Goal: Navigation & Orientation: Find specific page/section

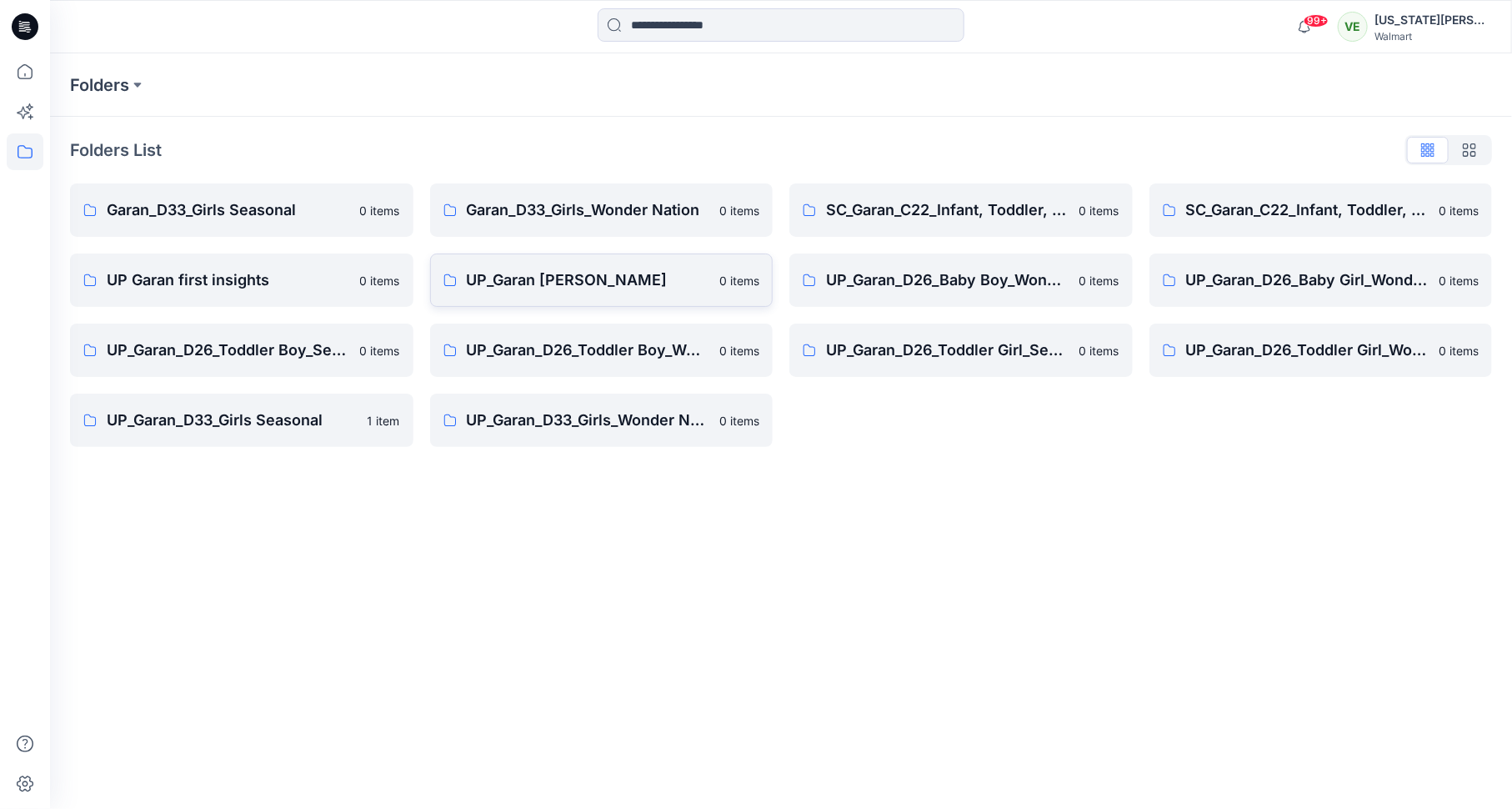
click at [623, 295] on link "UP_Garan [PERSON_NAME] 0 items" at bounding box center [601, 280] width 343 height 53
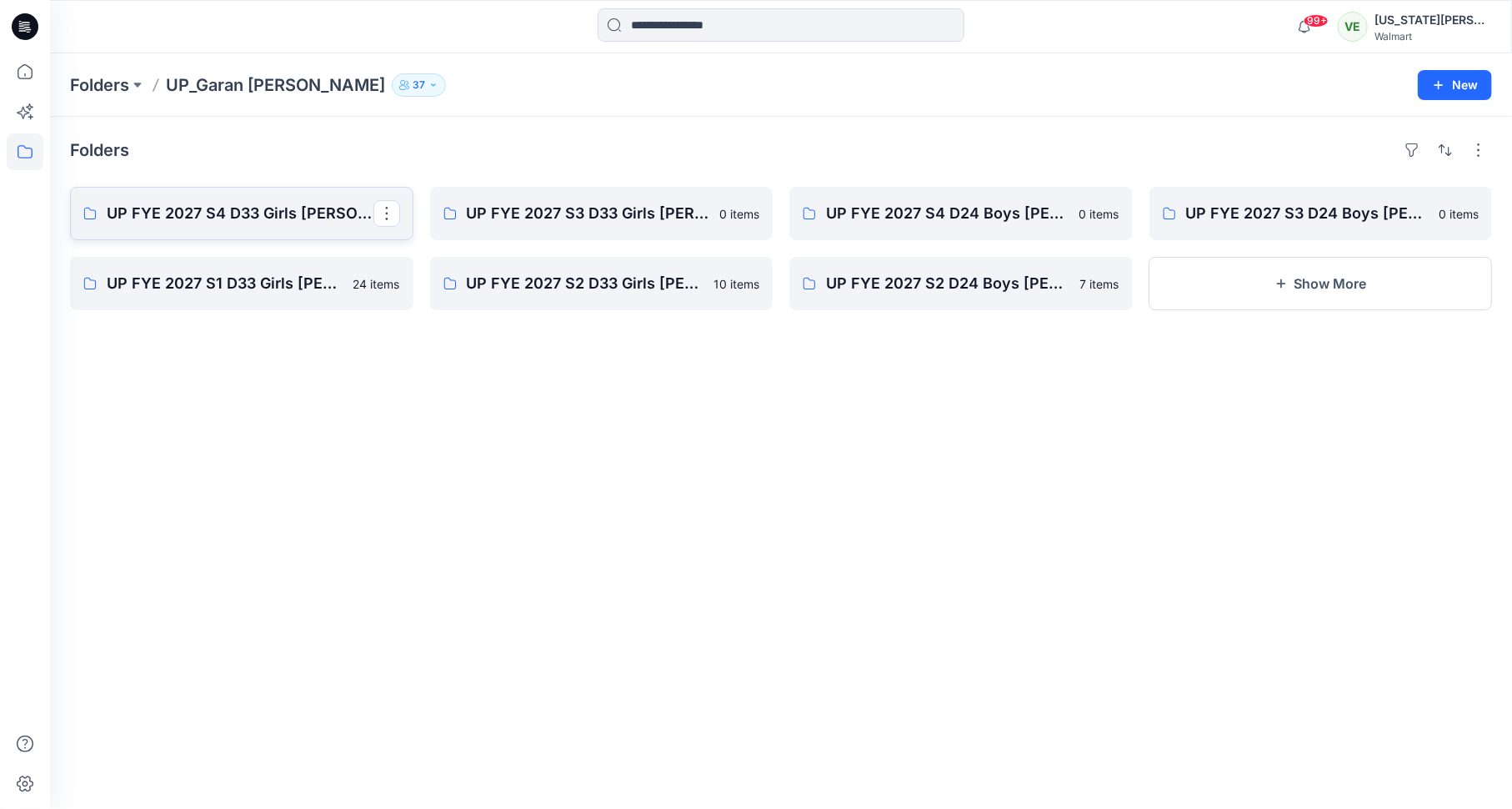
click at [338, 209] on p "UP FYE 2027 S4 D33 Girls [PERSON_NAME]" at bounding box center [240, 214] width 267 height 24
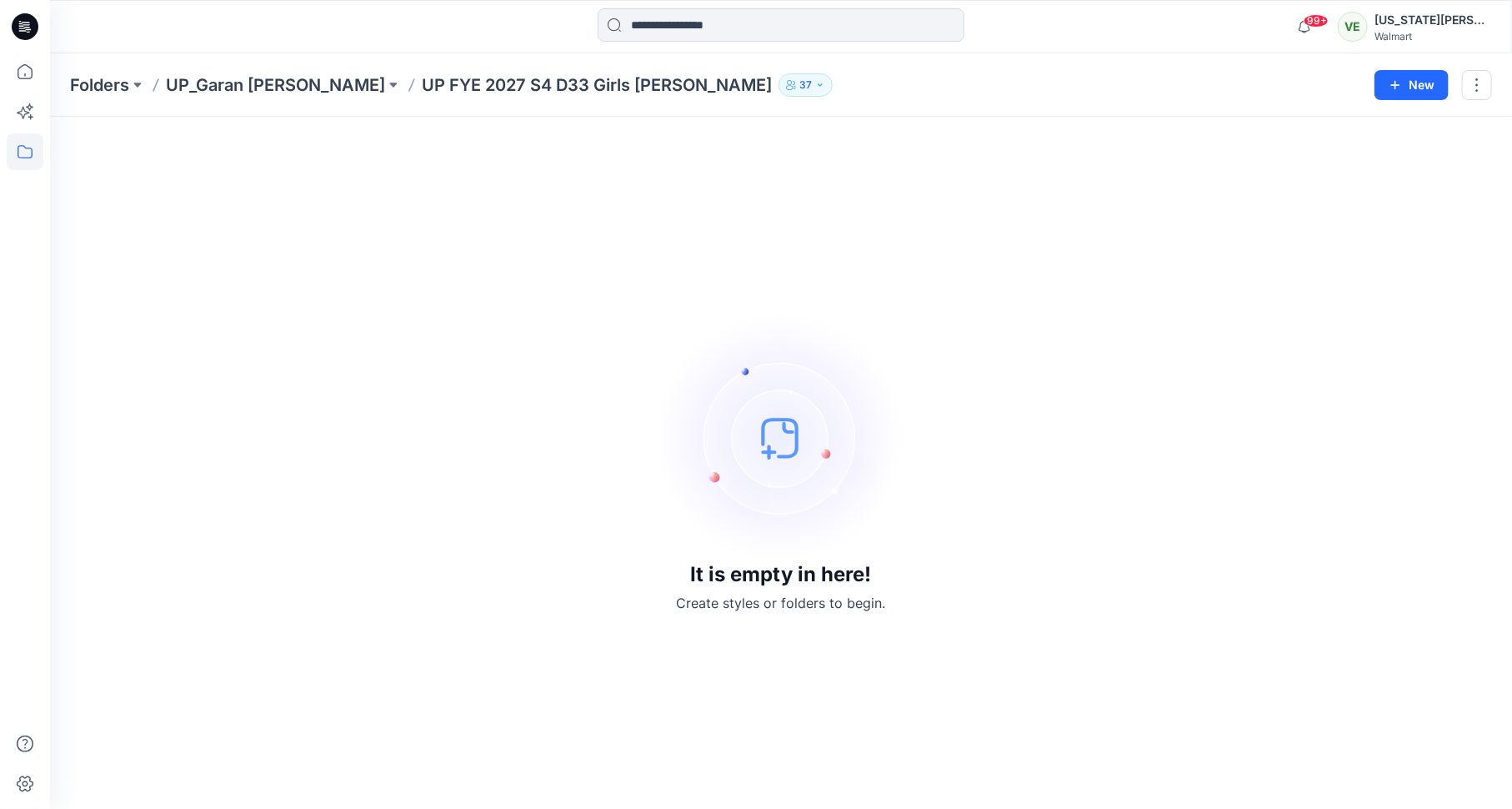
click at [251, 72] on div "Folders UP_Garan [PERSON_NAME] UP [PERSON_NAME] 2027 S4 D33 Girls [PERSON_NAME]…" at bounding box center [781, 85] width 1462 height 64
click at [251, 78] on p "UP_Garan [PERSON_NAME]" at bounding box center [275, 86] width 220 height 24
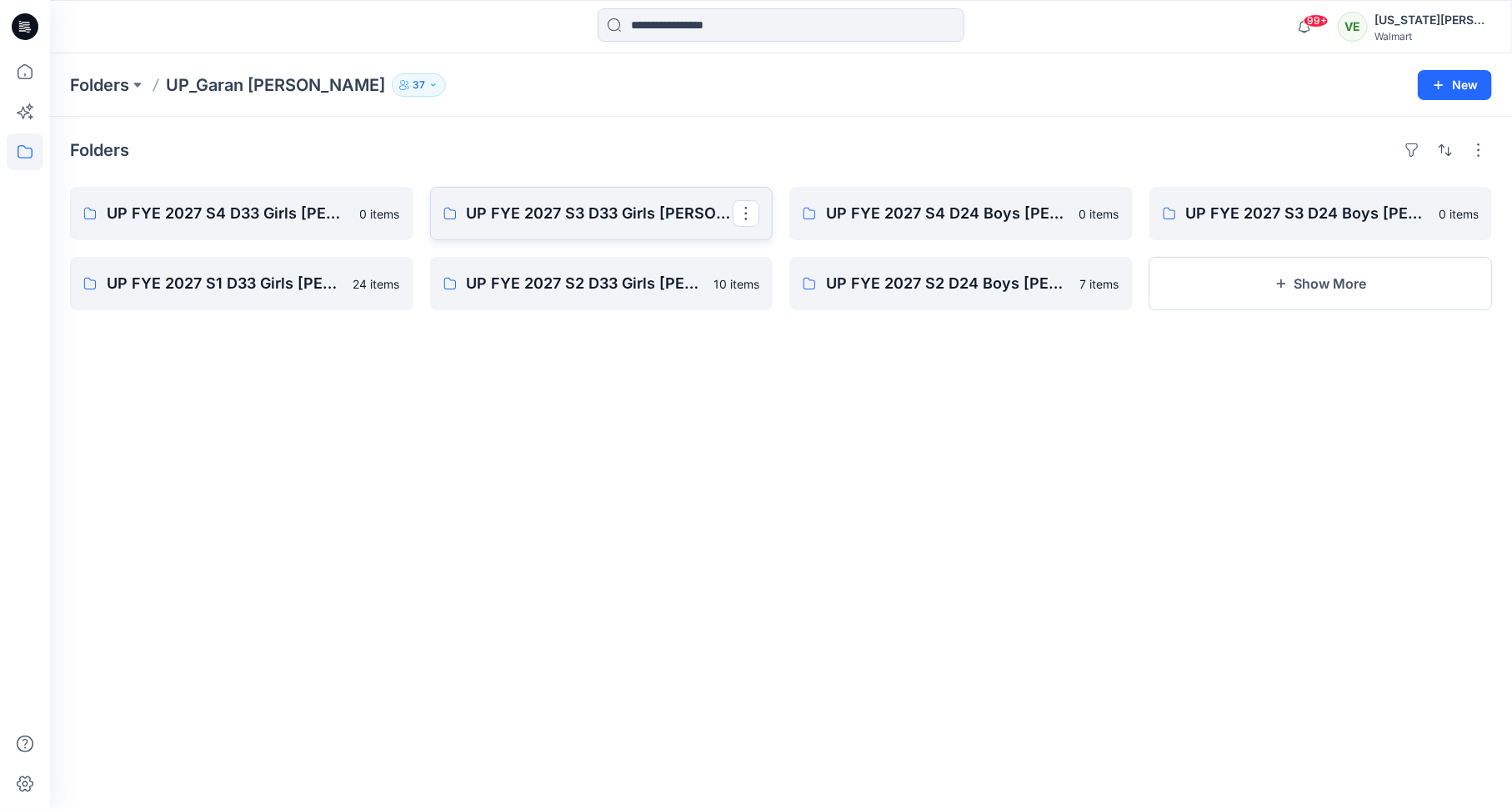
click at [634, 219] on p "UP FYE 2027 S3 D33 Girls [PERSON_NAME]" at bounding box center [600, 214] width 267 height 24
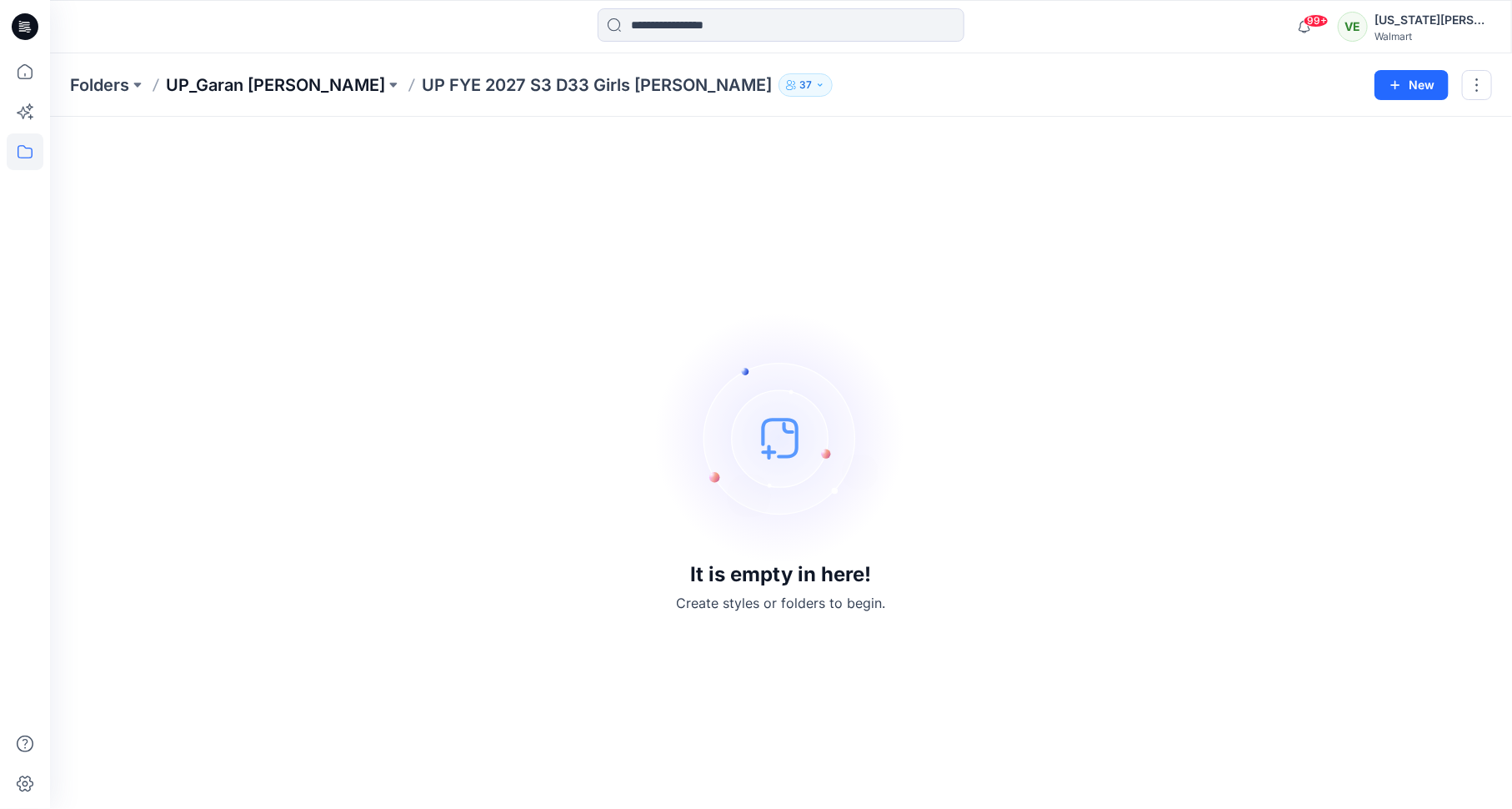
click at [269, 78] on p "UP_Garan [PERSON_NAME]" at bounding box center [275, 86] width 220 height 24
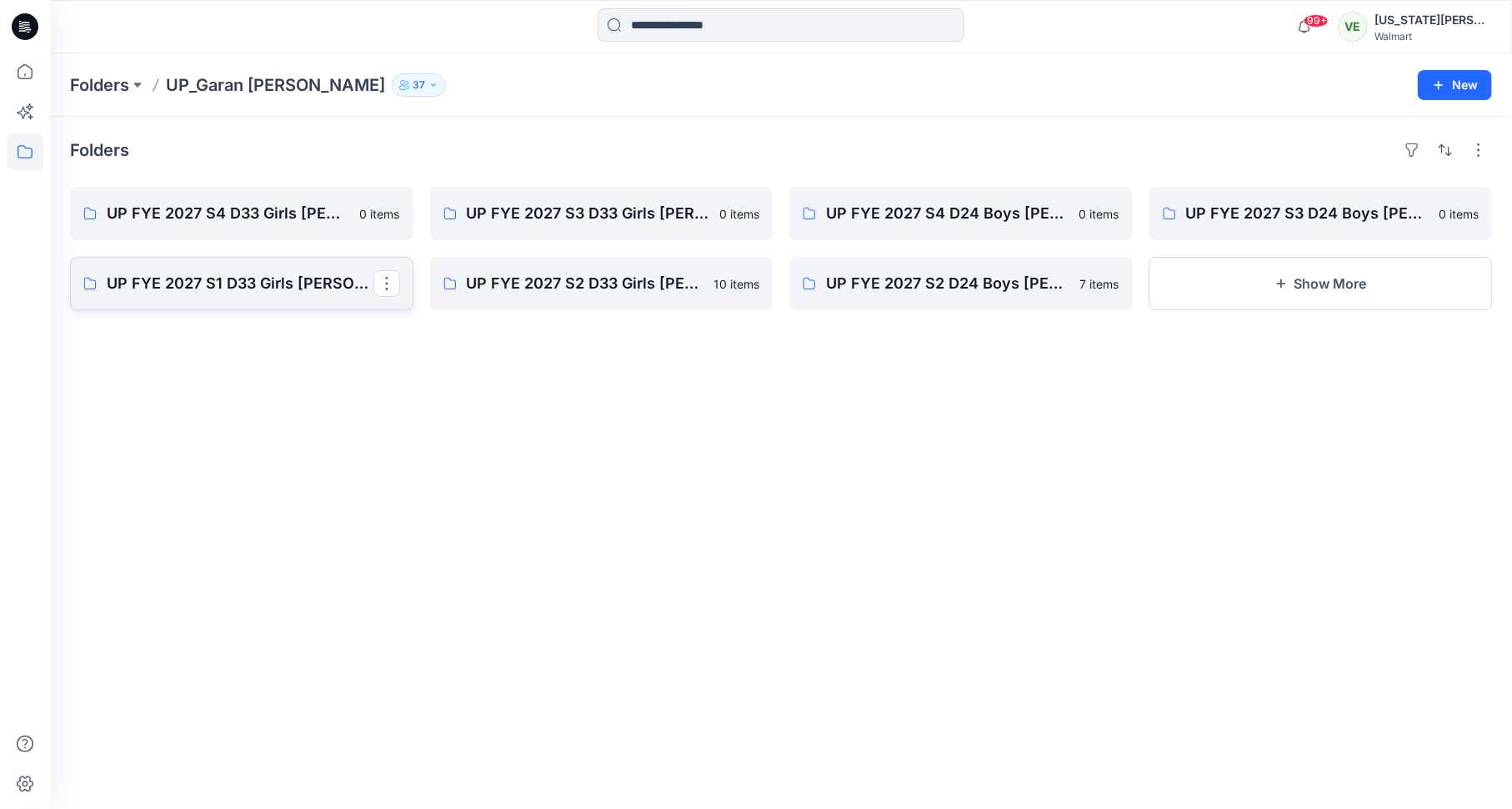
click at [224, 298] on link "UP FYE 2027 S1 D33 Girls [PERSON_NAME]" at bounding box center [242, 283] width 343 height 53
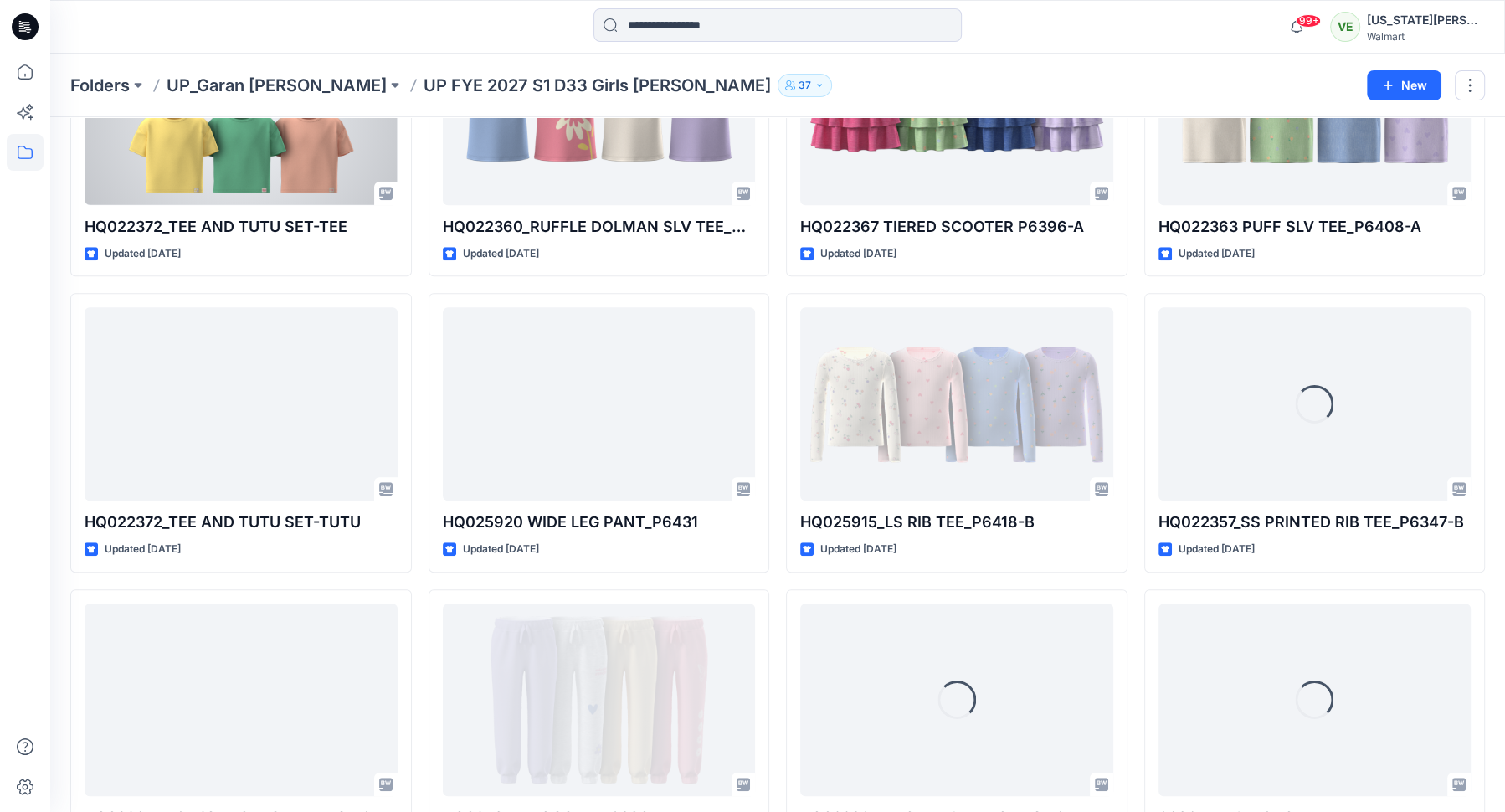
scroll to position [1149, 0]
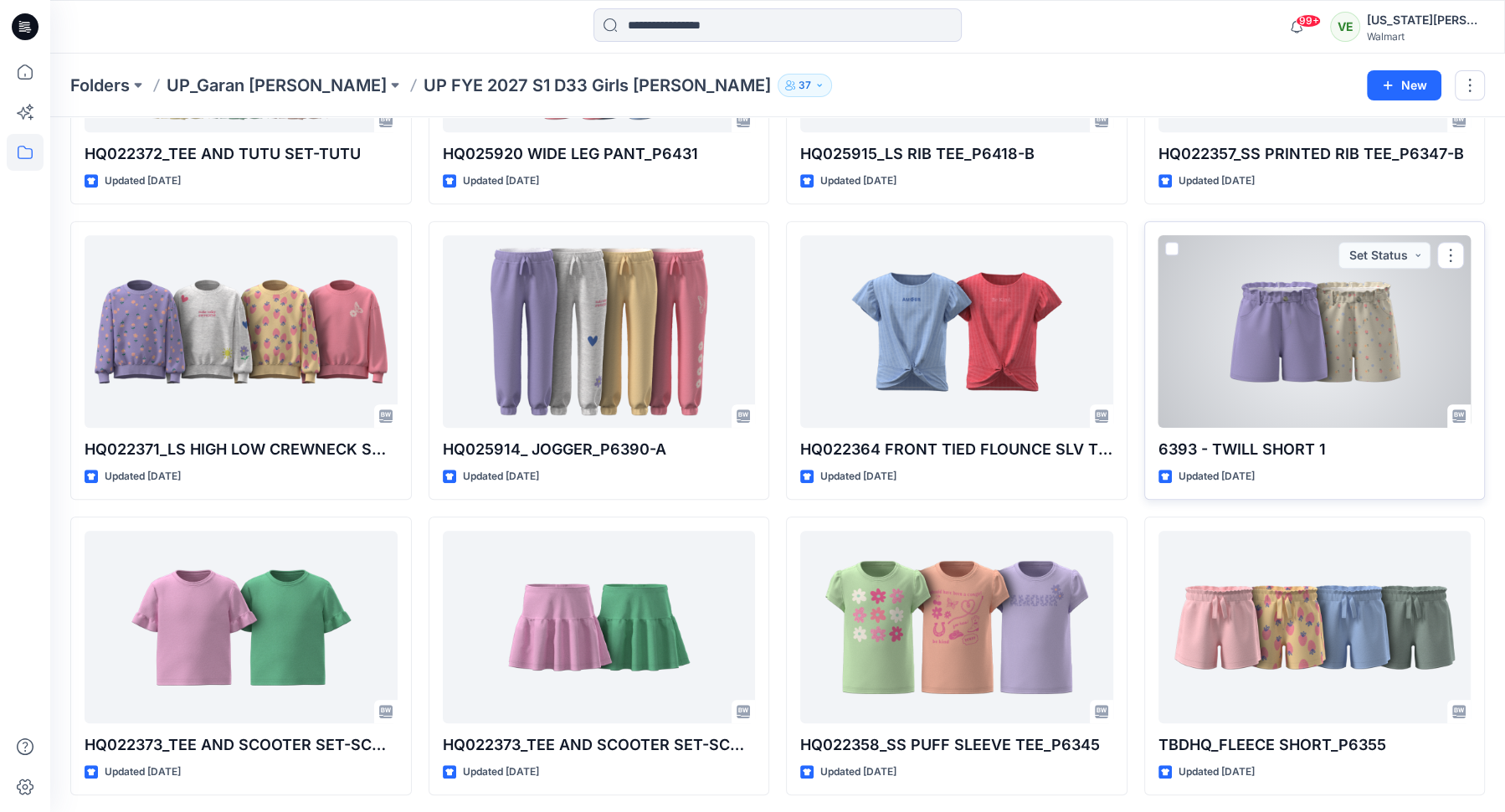
click at [1208, 415] on div at bounding box center [1315, 331] width 313 height 193
